Goal: Check status: Check status

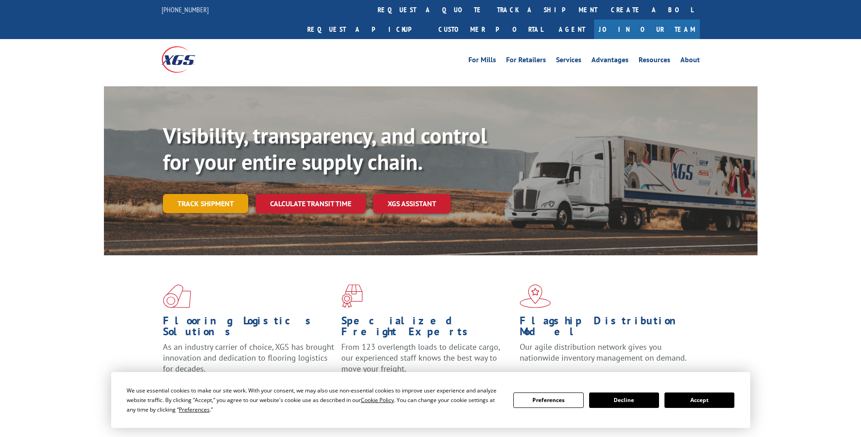
click at [221, 194] on link "Track shipment" at bounding box center [205, 203] width 85 height 19
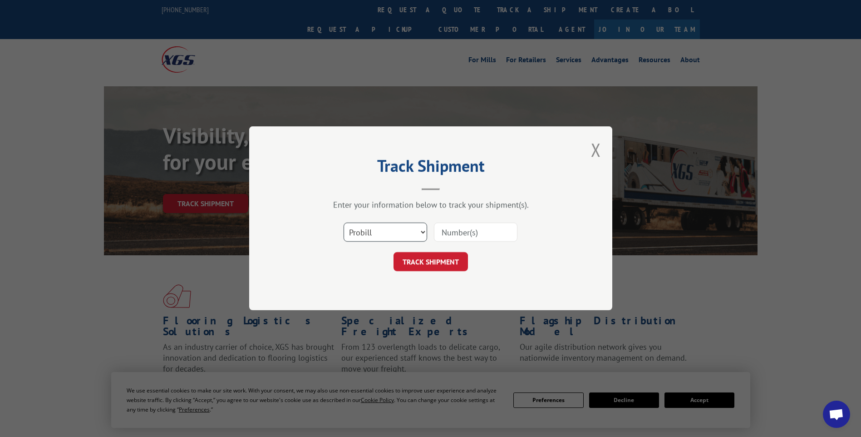
drag, startPoint x: 375, startPoint y: 230, endPoint x: 384, endPoint y: 230, distance: 9.1
click at [375, 230] on select "Select category... Probill BOL PO" at bounding box center [386, 232] width 84 height 19
drag, startPoint x: 452, startPoint y: 227, endPoint x: 452, endPoint y: 218, distance: 8.6
click at [452, 227] on input at bounding box center [476, 232] width 84 height 19
type input "54390934"
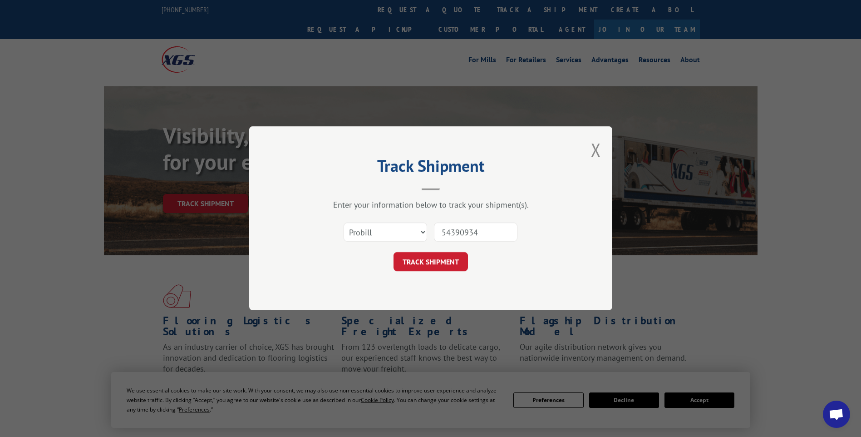
click button "TRACK SHIPMENT" at bounding box center [431, 261] width 74 height 19
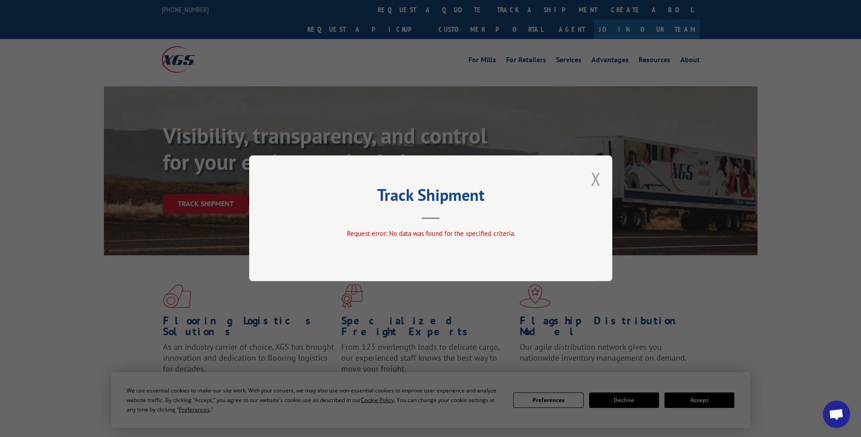
click at [598, 179] on button "Close modal" at bounding box center [596, 179] width 10 height 24
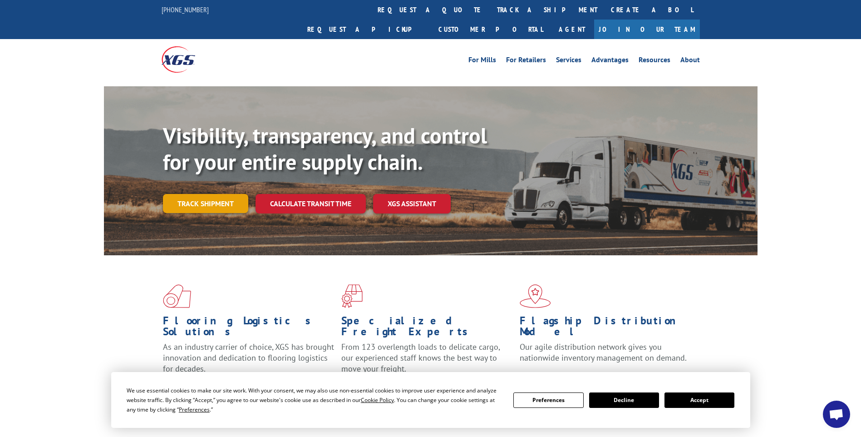
click at [224, 194] on link "Track shipment" at bounding box center [205, 203] width 85 height 19
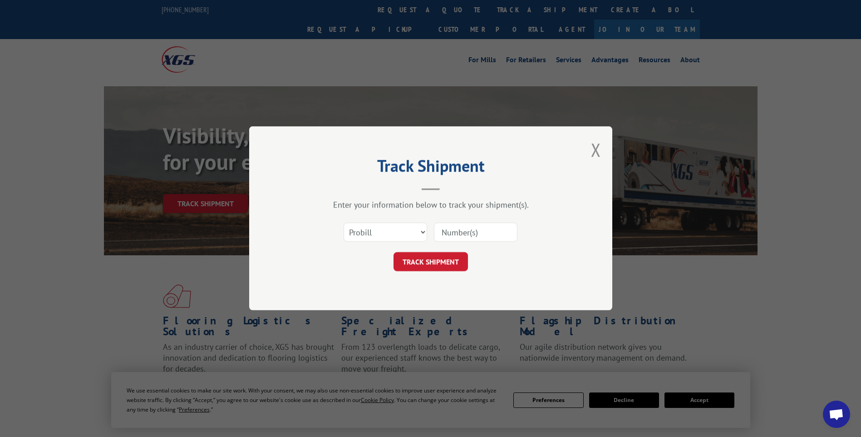
click at [464, 235] on input at bounding box center [476, 232] width 84 height 19
click at [403, 232] on select "Select category... Probill BOL PO" at bounding box center [386, 232] width 84 height 19
select select "bol"
click at [344, 223] on select "Select category... Probill BOL PO" at bounding box center [386, 232] width 84 height 19
click at [459, 233] on input at bounding box center [476, 232] width 84 height 19
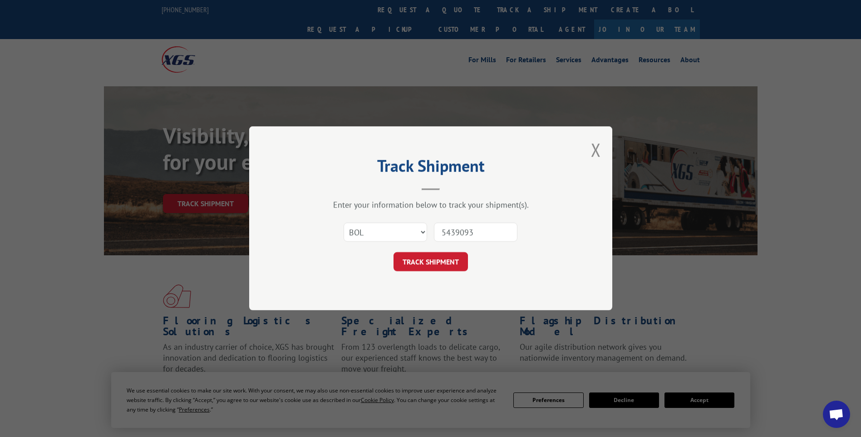
type input "54390934"
click button "TRACK SHIPMENT" at bounding box center [431, 261] width 74 height 19
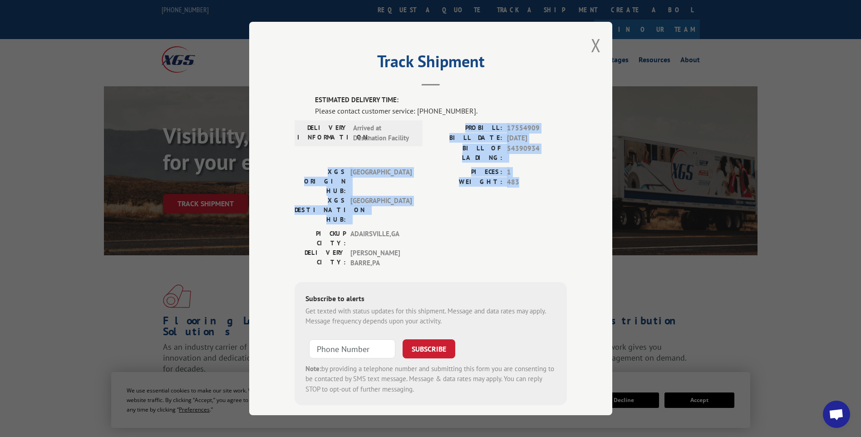
drag, startPoint x: 466, startPoint y: 122, endPoint x: 552, endPoint y: 183, distance: 105.5
click at [552, 183] on div "ESTIMATED DELIVERY TIME: Please contact customer service: [PHONE_NUMBER]. DELIV…" at bounding box center [431, 250] width 272 height 310
drag, startPoint x: 552, startPoint y: 183, endPoint x: 536, endPoint y: 191, distance: 18.3
click at [536, 191] on div "PIECES: 1 WEIGHT: 483" at bounding box center [499, 198] width 136 height 62
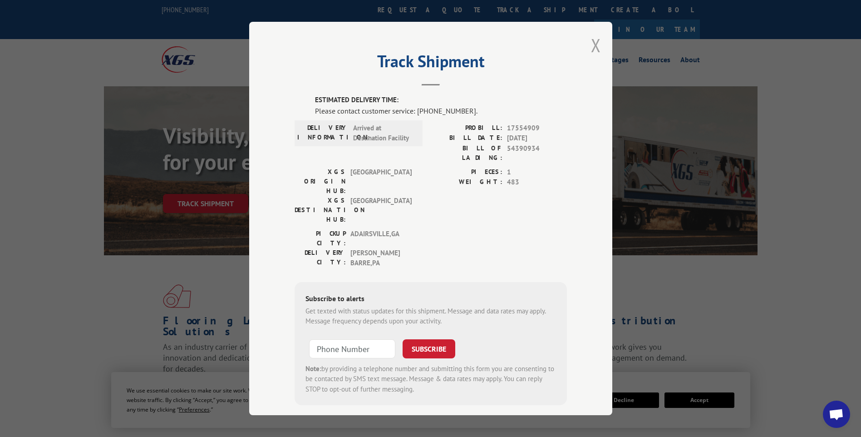
click at [598, 46] on button "Close modal" at bounding box center [596, 45] width 10 height 24
